Goal: Information Seeking & Learning: Learn about a topic

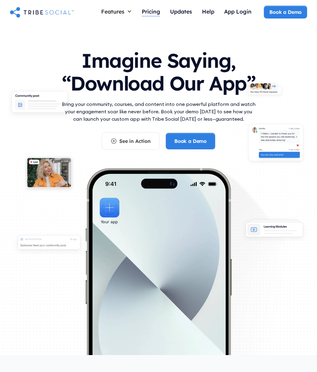
click at [156, 10] on div "Pricing" at bounding box center [151, 11] width 18 height 7
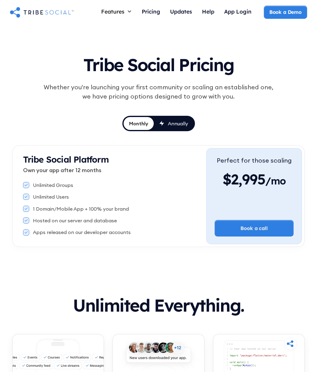
click at [181, 126] on div "Annually" at bounding box center [178, 123] width 20 height 7
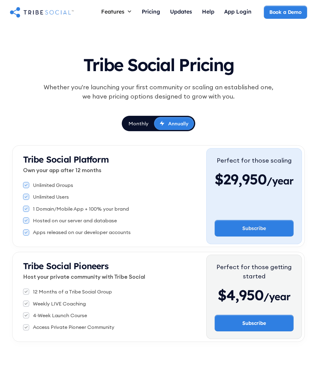
click at [142, 122] on div "Monthly" at bounding box center [139, 123] width 20 height 7
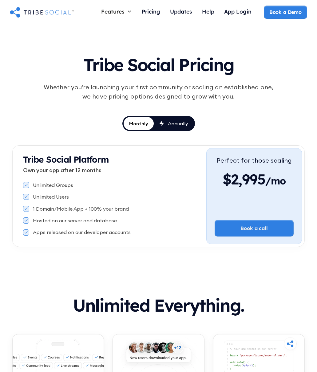
click at [49, 13] on img "home" at bounding box center [42, 12] width 64 height 12
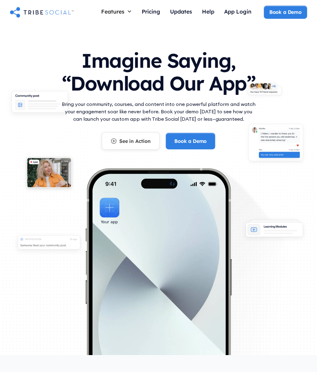
click at [124, 141] on div "See in Action" at bounding box center [134, 141] width 31 height 7
